Goal: Task Accomplishment & Management: Complete application form

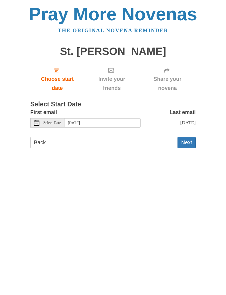
click at [189, 139] on button "Next" at bounding box center [186, 142] width 18 height 11
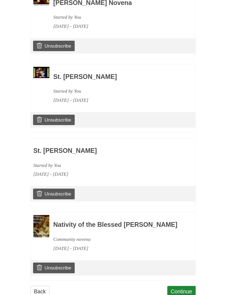
scroll to position [354, 0]
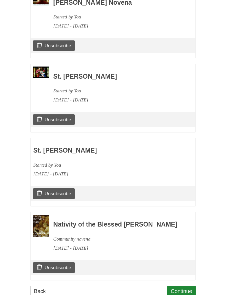
click at [181, 288] on link "Continue" at bounding box center [181, 291] width 29 height 11
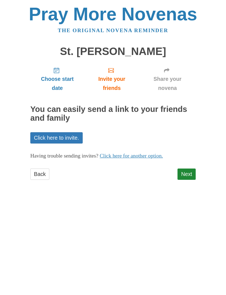
click at [186, 172] on link "Next" at bounding box center [186, 174] width 18 height 11
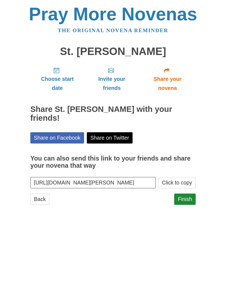
click at [188, 194] on link "Finish" at bounding box center [184, 199] width 21 height 11
